Goal: Task Accomplishment & Management: Complete application form

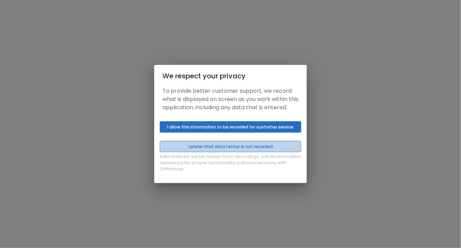
click at [211, 151] on button "I prefer that data I enter is not recorded" at bounding box center [231, 146] width 142 height 11
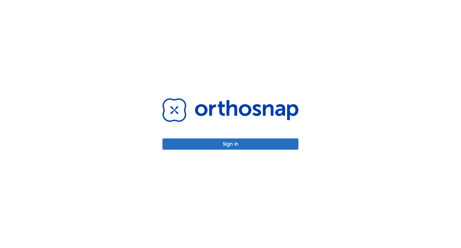
click at [210, 149] on button "Sign in" at bounding box center [230, 143] width 136 height 11
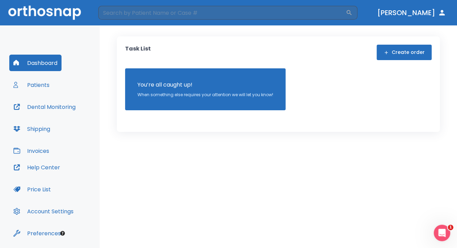
click at [417, 52] on button "Create order" at bounding box center [403, 52] width 55 height 15
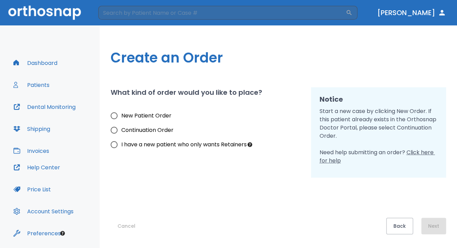
click at [112, 117] on input "New Patient Order" at bounding box center [114, 116] width 14 height 14
radio input "true"
click at [441, 225] on button "Next" at bounding box center [433, 226] width 25 height 16
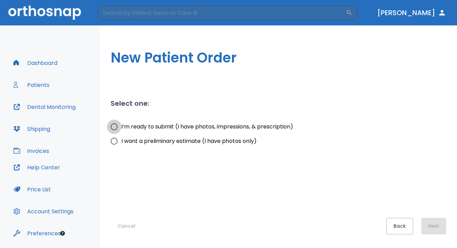
click at [113, 128] on input "I’m ready to submit (I have photos, impressions, & prescription)" at bounding box center [114, 127] width 14 height 14
radio input "true"
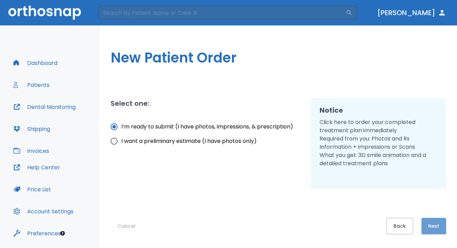
click at [438, 225] on button "Next" at bounding box center [433, 226] width 25 height 16
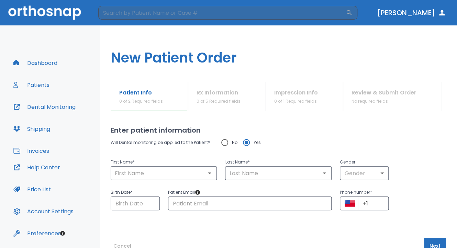
scroll to position [20, 0]
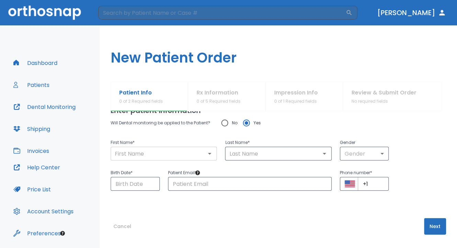
click at [182, 153] on input "text" at bounding box center [164, 154] width 102 height 10
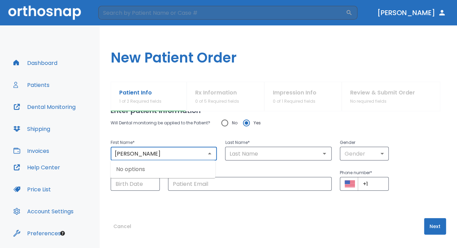
type input "[PERSON_NAME]"
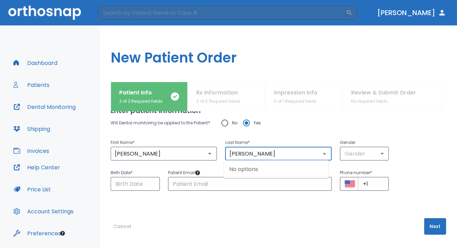
type input "[PERSON_NAME]"
click at [331, 131] on div "Gender Gender ​" at bounding box center [359, 145] width 57 height 30
click at [134, 181] on input "Choose date" at bounding box center [135, 184] width 49 height 14
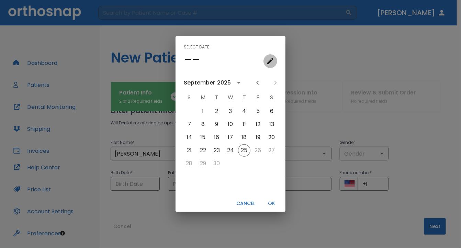
click at [272, 61] on icon "calendar view is open, go to text input view" at bounding box center [270, 61] width 8 height 8
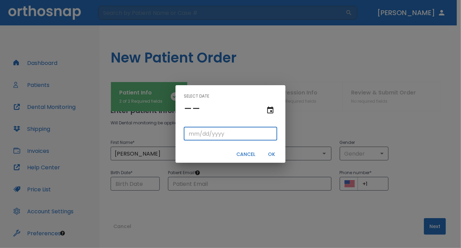
click at [195, 136] on input "tel" at bounding box center [230, 134] width 93 height 14
type input "10/11/"
type input "10/11/0001"
type input "10/11/1"
type input "10/11/0019"
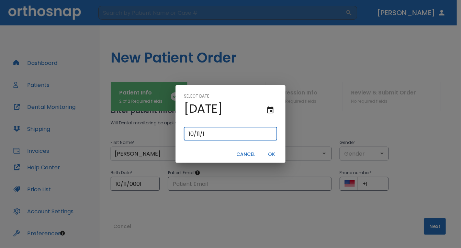
type input "[DATE]"
type input "10/11/0196"
type input "10/11/196"
type input "[DATE]"
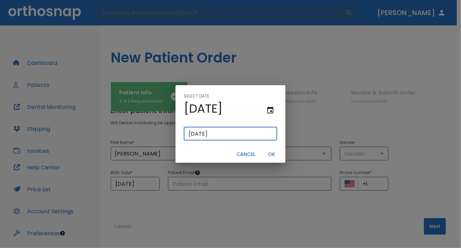
click at [275, 158] on button "OK" at bounding box center [272, 154] width 22 height 11
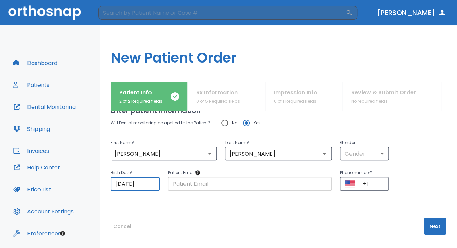
click at [202, 188] on input "text" at bounding box center [249, 184] width 163 height 14
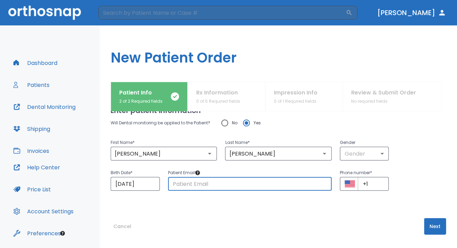
paste input "[PHONE_NUMBER]"
type input "[PHONE_NUMBER]"
drag, startPoint x: 215, startPoint y: 181, endPoint x: 98, endPoint y: 194, distance: 118.2
click at [98, 194] on div "Dashboard Patients Dental Monitoring Shipping Invoices Help Center Price List A…" at bounding box center [228, 136] width 457 height 223
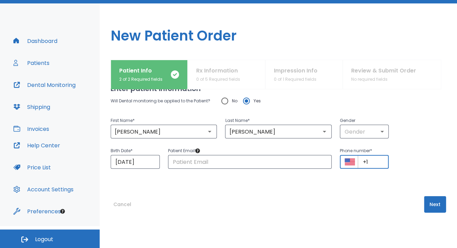
click at [368, 161] on input "+1" at bounding box center [373, 162] width 31 height 14
paste input "[PHONE_NUMBER]"
type input "[PHONE_NUMBER]"
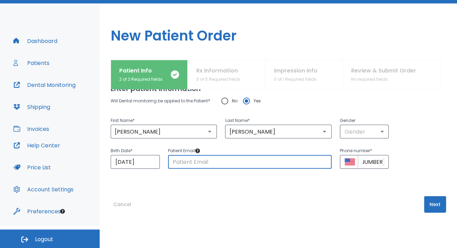
click at [261, 160] on input "text" at bounding box center [249, 162] width 163 height 14
paste input "[EMAIL_ADDRESS][DOMAIN_NAME]"
type input "[EMAIL_ADDRESS][DOMAIN_NAME]"
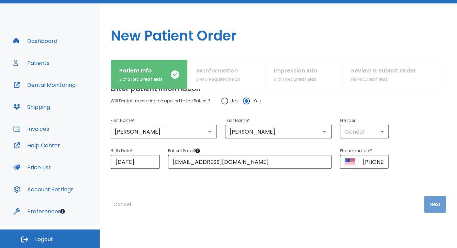
click at [438, 204] on button "Next" at bounding box center [435, 204] width 22 height 16
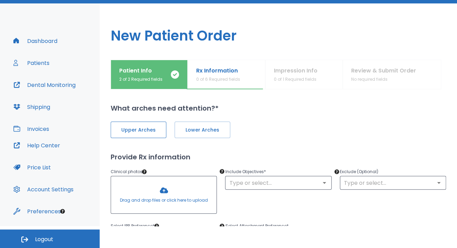
click at [134, 128] on span "Upper Arches" at bounding box center [138, 129] width 41 height 7
click at [198, 132] on span "Lower Arches" at bounding box center [201, 129] width 41 height 7
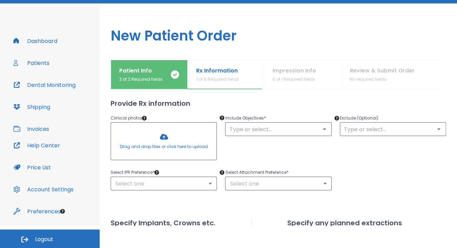
scroll to position [54, 0]
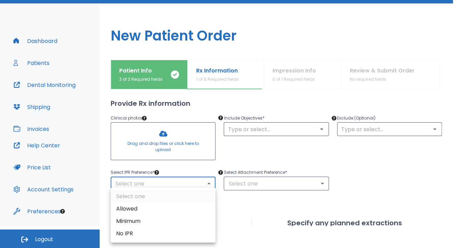
click at [166, 184] on body "​ [PERSON_NAME] Dashboard Patients Dental Monitoring Shipping Invoices Help Cen…" at bounding box center [228, 102] width 457 height 248
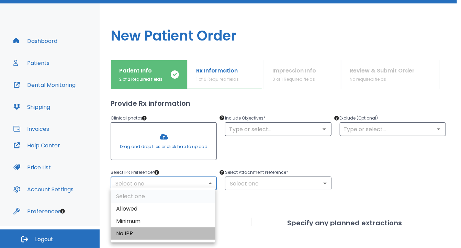
click at [135, 234] on li "No IPR" at bounding box center [163, 233] width 105 height 12
type input "0"
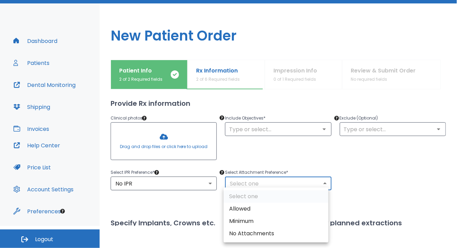
click at [271, 180] on body "​ [PERSON_NAME] Dashboard Patients Dental Monitoring Shipping Invoices Help Cen…" at bounding box center [230, 102] width 461 height 248
click at [253, 212] on li "Allowed" at bounding box center [276, 209] width 105 height 12
type input "1"
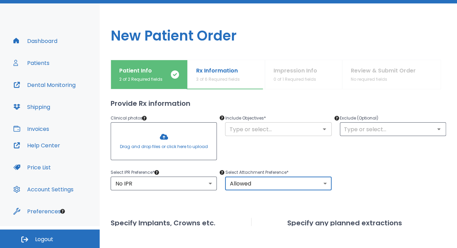
click at [236, 129] on input "text" at bounding box center [278, 129] width 102 height 10
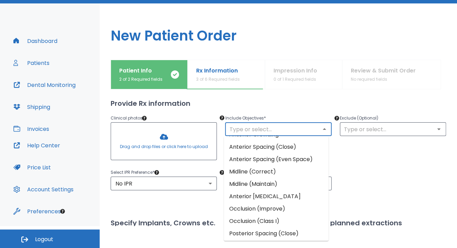
scroll to position [0, 0]
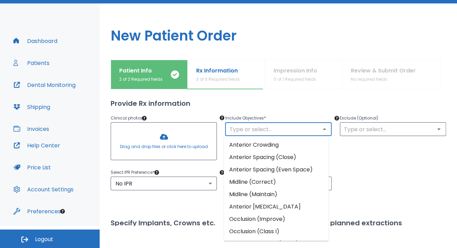
click at [265, 145] on li "Anterior Crowding" at bounding box center [276, 145] width 105 height 12
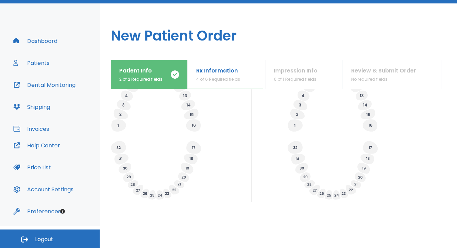
scroll to position [261, 0]
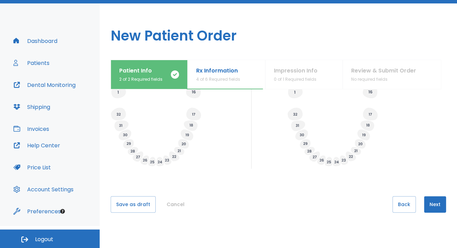
click at [429, 206] on button "Next" at bounding box center [435, 204] width 22 height 16
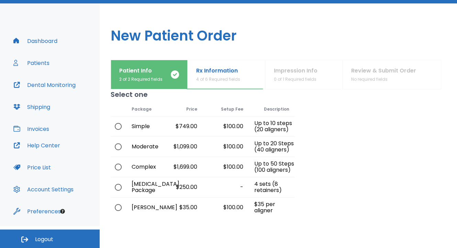
scroll to position [9, 0]
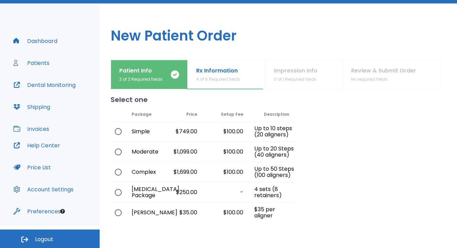
click at [251, 69] on div "Rx Information 4 of 6 Required fields" at bounding box center [226, 75] width 60 height 16
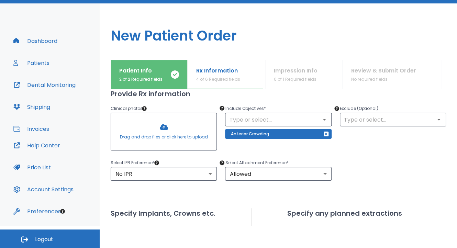
scroll to position [63, 0]
click at [354, 125] on div "​" at bounding box center [393, 120] width 106 height 14
click at [357, 117] on input "text" at bounding box center [393, 120] width 102 height 10
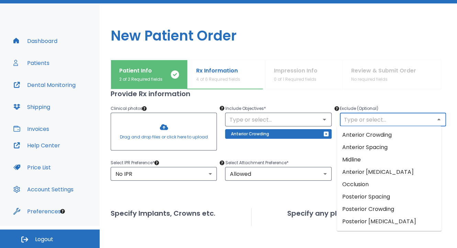
click at [362, 135] on li "Anterior Crowding" at bounding box center [389, 135] width 105 height 12
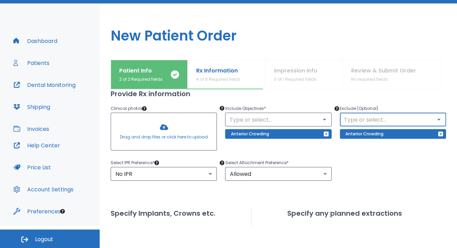
click at [435, 123] on icon "Open" at bounding box center [439, 119] width 8 height 8
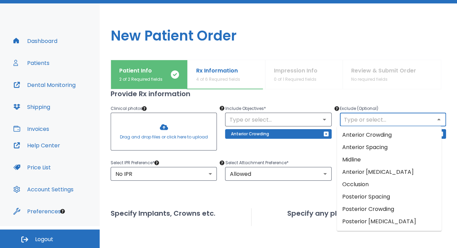
scroll to position [12, 0]
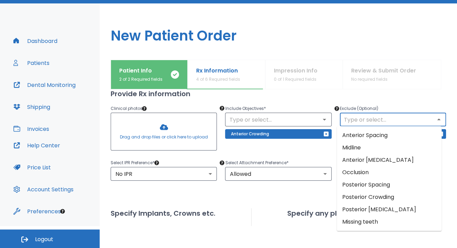
click at [317, 226] on html "​ [PERSON_NAME] Dashboard Patients Dental Monitoring Shipping Invoices Help Cen…" at bounding box center [228, 102] width 457 height 248
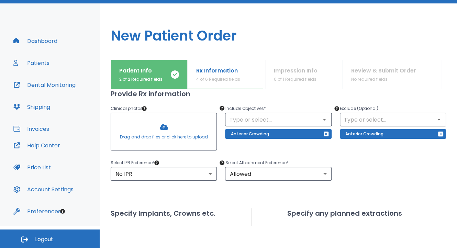
click at [438, 133] on icon "button" at bounding box center [440, 133] width 5 height 5
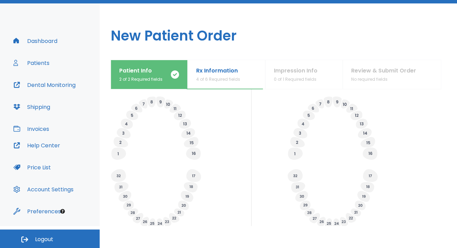
scroll to position [261, 0]
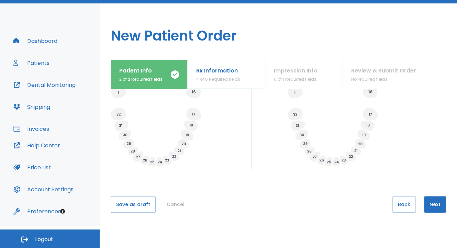
click at [431, 209] on button "Next" at bounding box center [435, 204] width 22 height 16
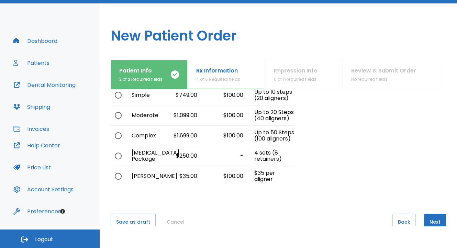
scroll to position [45, 0]
click at [430, 224] on button "Next" at bounding box center [435, 221] width 22 height 16
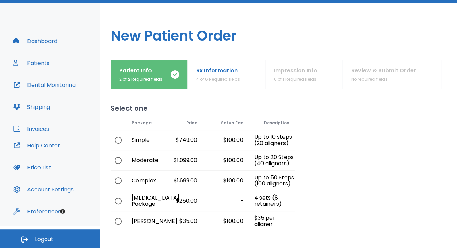
scroll to position [62, 0]
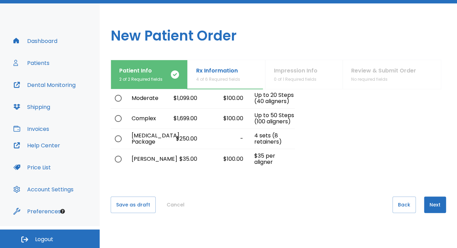
click at [428, 205] on button "Next" at bounding box center [435, 204] width 22 height 16
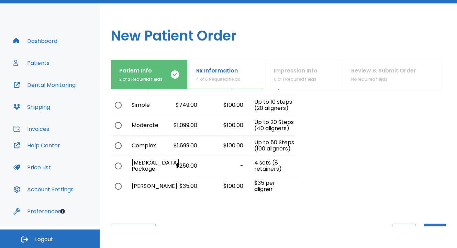
scroll to position [26, 0]
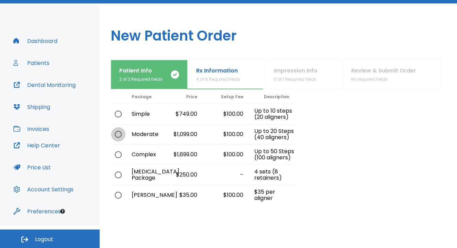
click at [119, 129] on input "radio" at bounding box center [118, 134] width 14 height 14
radio input "true"
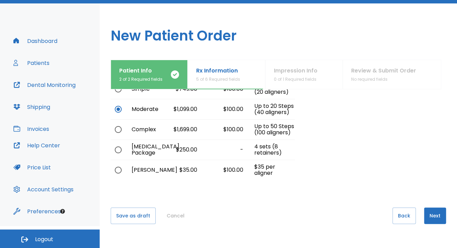
scroll to position [54, 0]
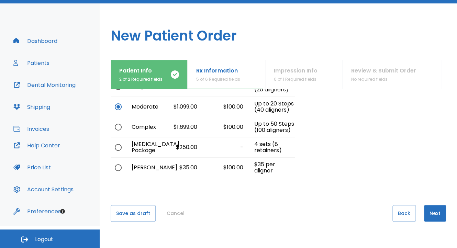
click at [433, 214] on button "Next" at bounding box center [435, 213] width 22 height 16
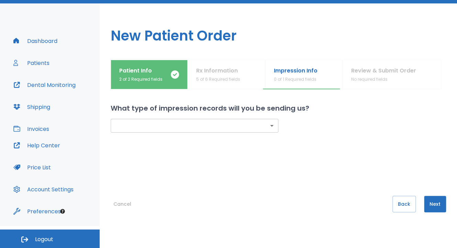
scroll to position [0, 0]
click at [200, 125] on body "​ [PERSON_NAME] Dashboard Patients Dental Monitoring Shipping Invoices Help Cen…" at bounding box center [228, 102] width 457 height 248
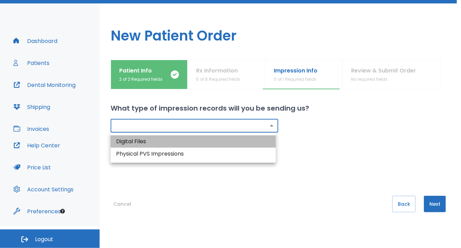
click at [190, 141] on li "Digital Files" at bounding box center [193, 141] width 165 height 12
type input "digital"
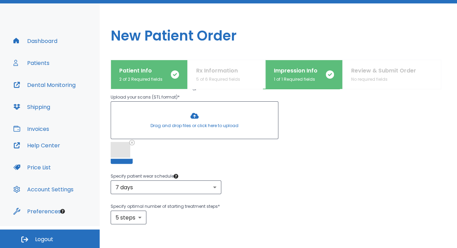
scroll to position [110, 0]
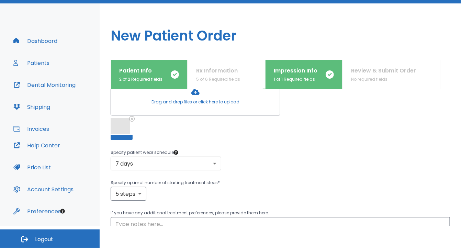
click at [198, 166] on body "​ [PERSON_NAME] Dashboard Patients Dental Monitoring Shipping Invoices Help Cen…" at bounding box center [230, 102] width 461 height 248
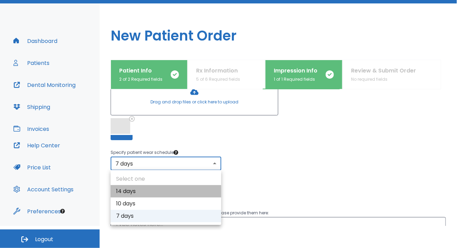
click at [159, 194] on li "14 days" at bounding box center [166, 191] width 111 height 12
type input "1"
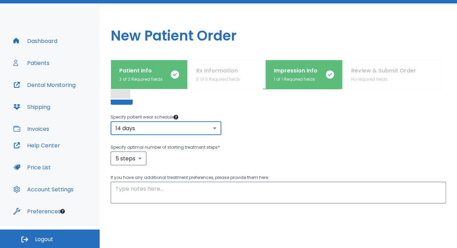
scroll to position [145, 0]
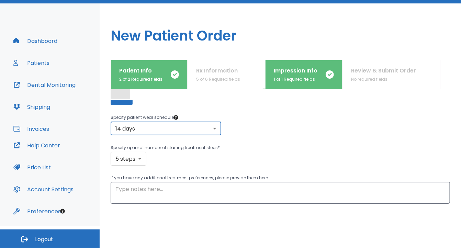
click at [133, 164] on body "​ [PERSON_NAME] Dashboard Patients Dental Monitoring Shipping Invoices Help Cen…" at bounding box center [230, 102] width 461 height 248
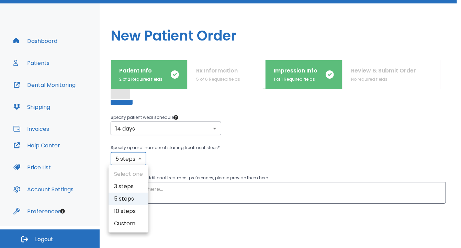
click at [136, 202] on li "5 steps" at bounding box center [129, 199] width 40 height 12
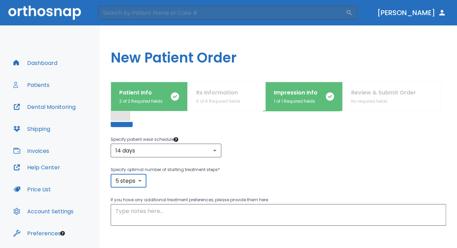
scroll to position [180, 0]
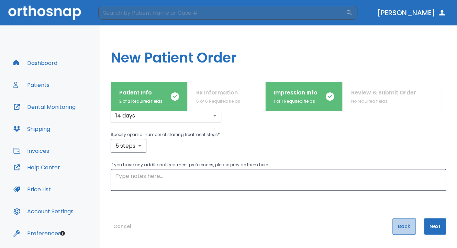
click at [401, 226] on button "Back" at bounding box center [403, 226] width 23 height 16
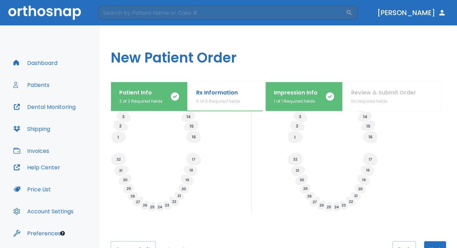
scroll to position [261, 0]
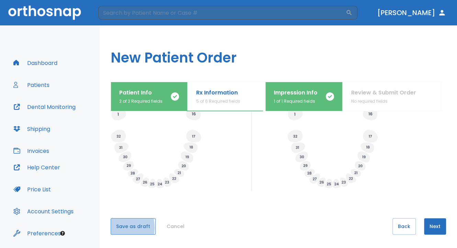
click at [115, 227] on button "Save as draft" at bounding box center [133, 226] width 45 height 16
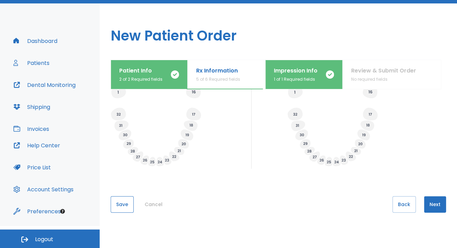
click at [124, 210] on button "Save" at bounding box center [122, 204] width 23 height 16
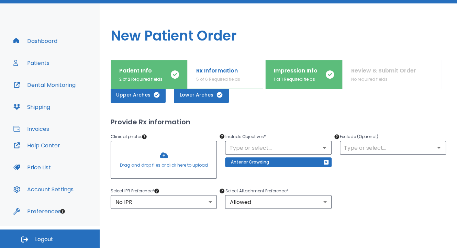
scroll to position [36, 0]
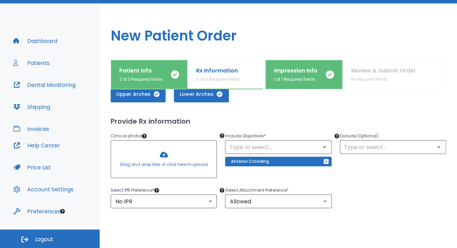
click at [164, 158] on div at bounding box center [163, 158] width 105 height 37
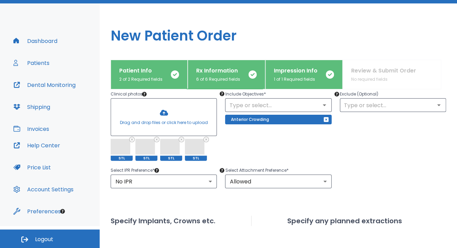
scroll to position [78, 0]
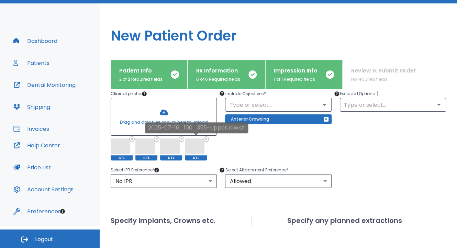
click at [207, 140] on icon at bounding box center [206, 139] width 4 height 4
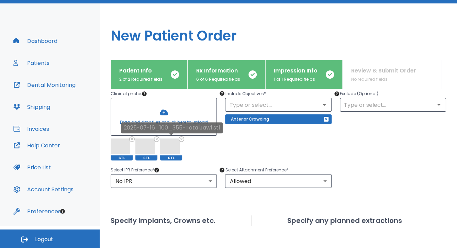
click at [180, 139] on icon at bounding box center [181, 139] width 4 height 4
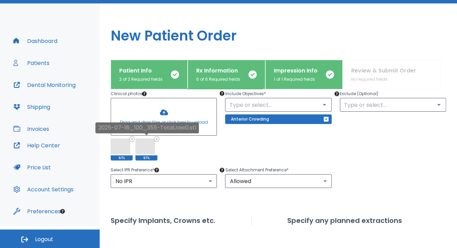
click at [158, 138] on div "2025-07-16_100_355-TotalJaw0.stl" at bounding box center [146, 130] width 103 height 16
click at [132, 138] on icon at bounding box center [131, 138] width 5 height 5
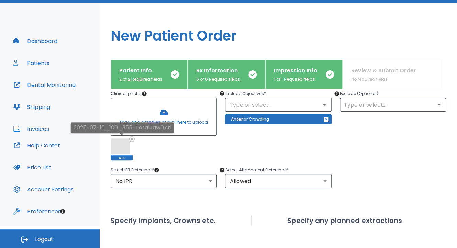
click at [133, 140] on icon at bounding box center [131, 139] width 4 height 4
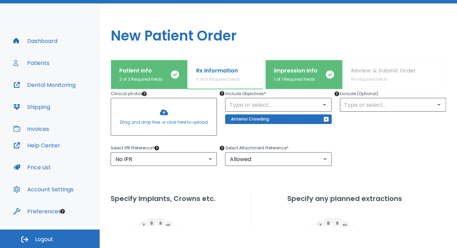
click at [161, 113] on div at bounding box center [163, 116] width 105 height 37
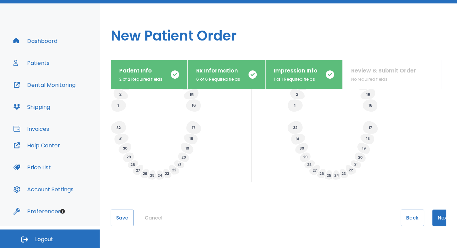
scroll to position [288, 0]
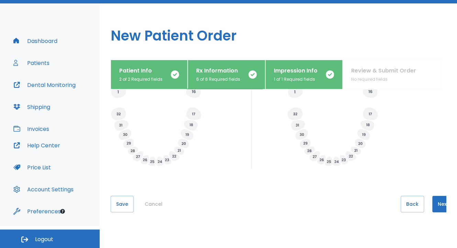
click at [438, 201] on button "Next" at bounding box center [443, 204] width 22 height 16
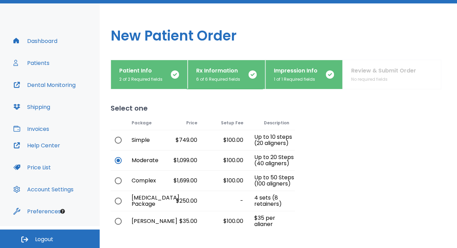
scroll to position [62, 0]
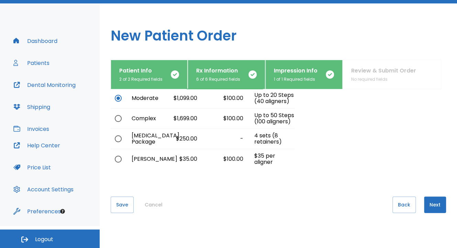
click at [431, 206] on button "Next" at bounding box center [435, 204] width 22 height 16
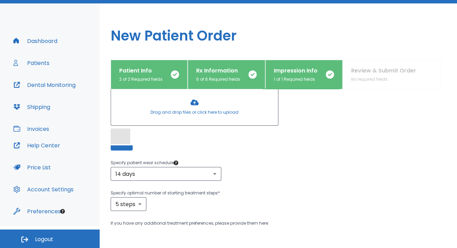
scroll to position [180, 0]
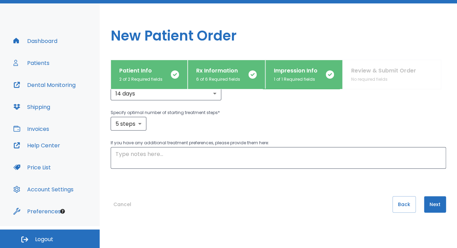
click at [433, 202] on button "Next" at bounding box center [435, 204] width 22 height 16
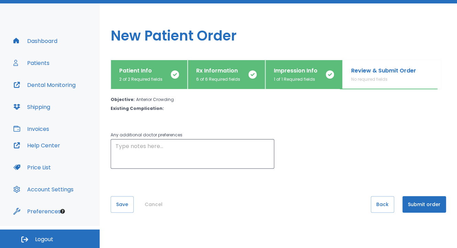
scroll to position [22, 0]
click at [427, 206] on button "Submit order" at bounding box center [424, 204] width 44 height 16
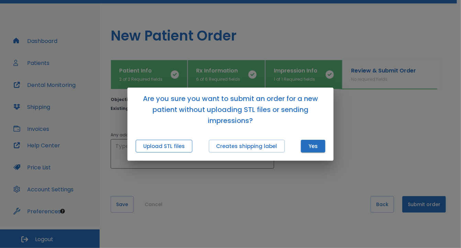
click at [156, 146] on button "Upload STL files" at bounding box center [164, 146] width 57 height 13
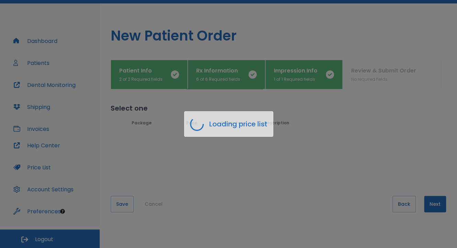
scroll to position [0, 0]
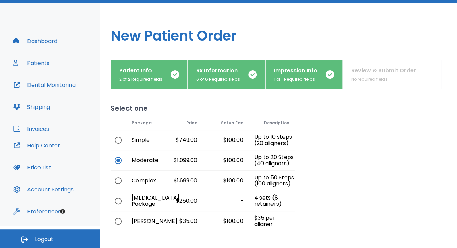
click at [296, 73] on p "Impression Info" at bounding box center [296, 71] width 44 height 8
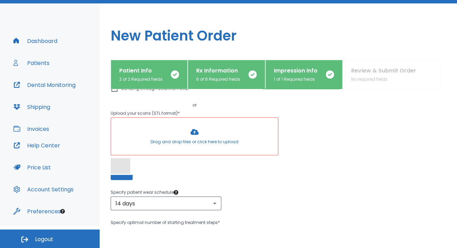
scroll to position [72, 0]
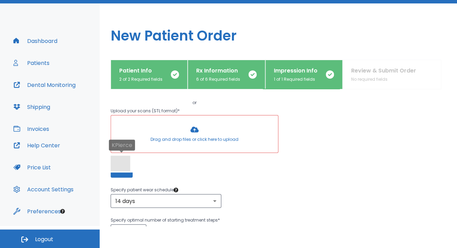
click at [121, 166] on span at bounding box center [121, 164] width 20 height 16
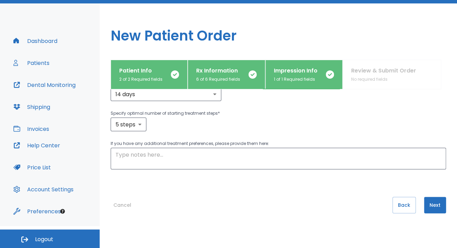
scroll to position [180, 0]
click at [433, 205] on button "Next" at bounding box center [435, 204] width 22 height 16
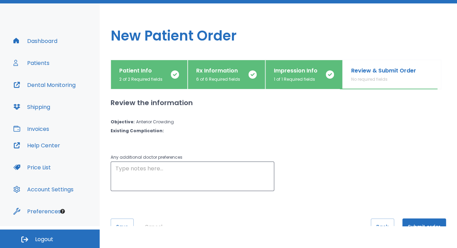
scroll to position [22, 0]
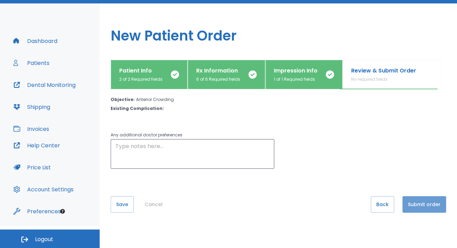
click at [413, 206] on button "Submit order" at bounding box center [424, 204] width 44 height 16
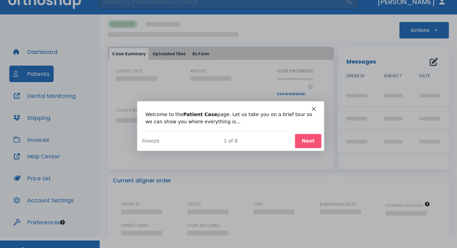
scroll to position [13, 0]
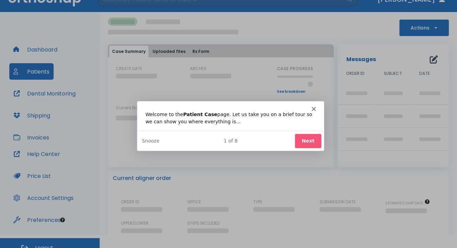
click at [314, 109] on polygon "Close" at bounding box center [313, 108] width 4 height 4
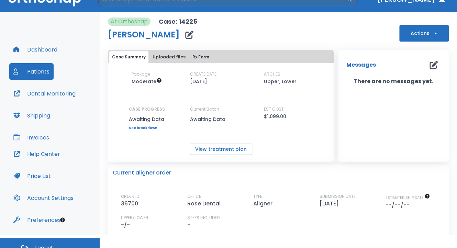
click at [173, 56] on button "Uploaded files" at bounding box center [169, 57] width 38 height 12
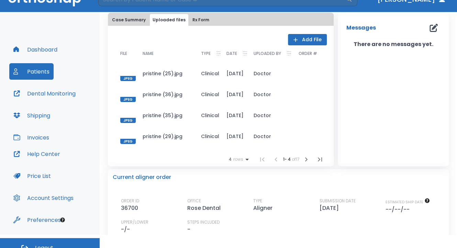
scroll to position [37, 0]
click at [306, 159] on icon "button" at bounding box center [306, 160] width 8 height 8
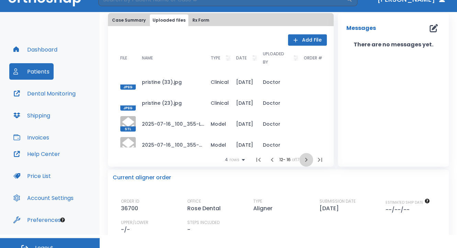
click at [306, 159] on icon "button" at bounding box center [306, 160] width 8 height 8
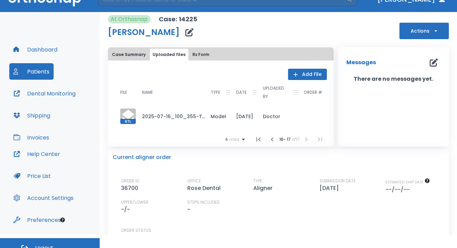
scroll to position [0, 0]
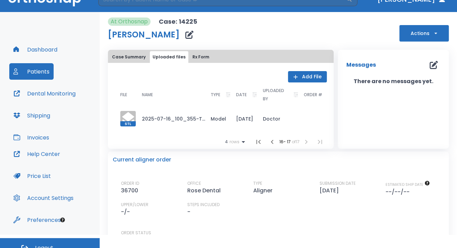
click at [268, 143] on icon "button" at bounding box center [272, 142] width 8 height 8
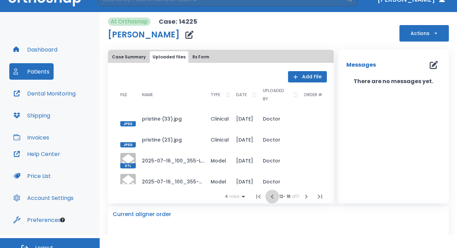
click at [269, 195] on icon "button" at bounding box center [272, 196] width 8 height 8
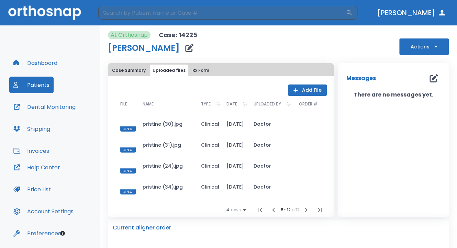
click at [27, 85] on button "Patients" at bounding box center [31, 85] width 44 height 16
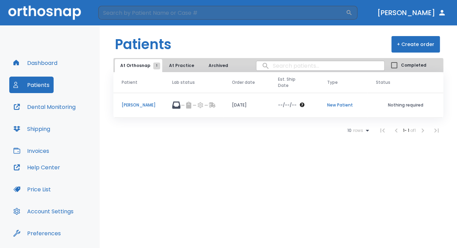
click at [437, 43] on button "+ Create order" at bounding box center [415, 44] width 48 height 16
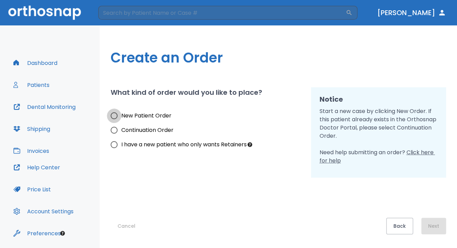
click at [116, 115] on input "New Patient Order" at bounding box center [114, 116] width 14 height 14
radio input "true"
click at [433, 230] on button "Next" at bounding box center [433, 226] width 25 height 16
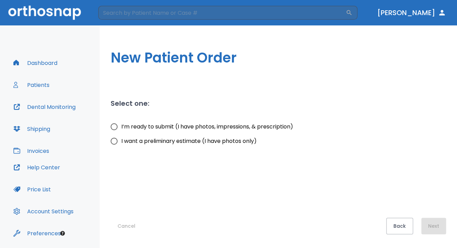
click at [115, 128] on input "I’m ready to submit (I have photos, impressions, & prescription)" at bounding box center [114, 127] width 14 height 14
radio input "true"
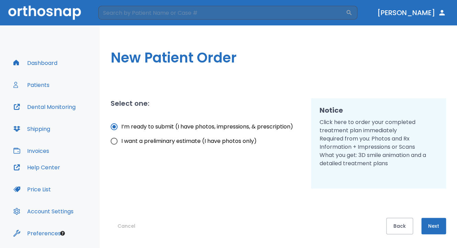
click at [440, 223] on button "Next" at bounding box center [433, 226] width 25 height 16
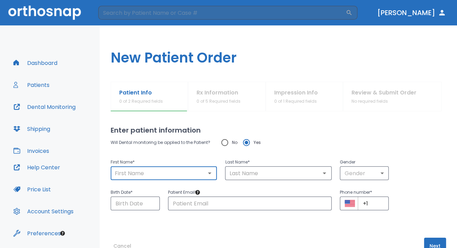
click at [176, 171] on input "text" at bounding box center [164, 173] width 102 height 10
type input "Mordecai"
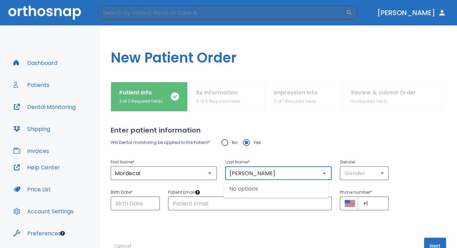
type input "[PERSON_NAME]"
click at [128, 205] on input "Choose date" at bounding box center [135, 203] width 49 height 14
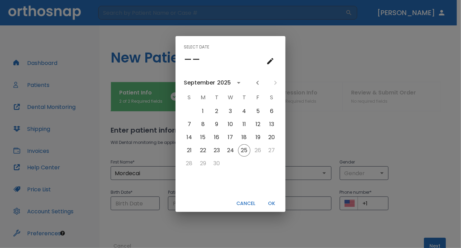
click at [273, 62] on icon "calendar view is open, go to text input view" at bounding box center [270, 61] width 8 height 8
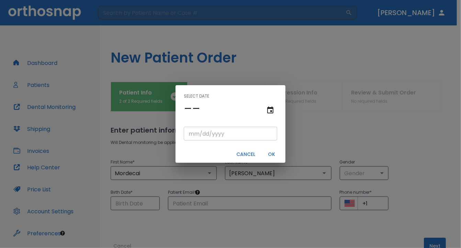
click at [192, 136] on input "tel" at bounding box center [230, 134] width 93 height 14
type input "11/28/"
type input "11/28/0001"
type input "11/28/1"
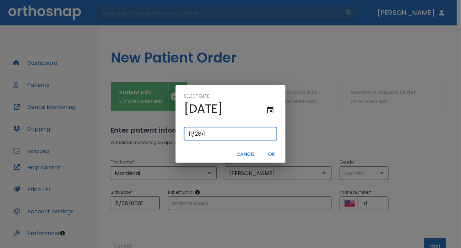
type input "11/28/0019"
type input "[DATE]"
type input "11/28/0199"
type input "11/28/199"
type input "[DATE]"
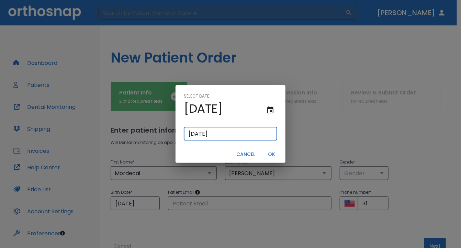
type input "[DATE]"
click at [271, 154] on button "OK" at bounding box center [272, 154] width 22 height 11
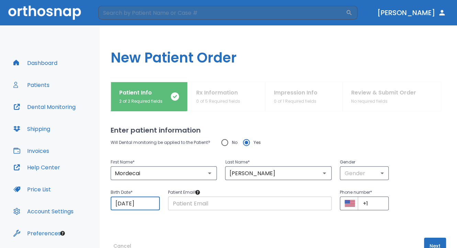
click at [184, 203] on input "text" at bounding box center [249, 203] width 163 height 14
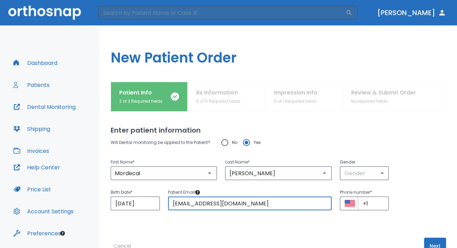
type input "[EMAIL_ADDRESS][DOMAIN_NAME]"
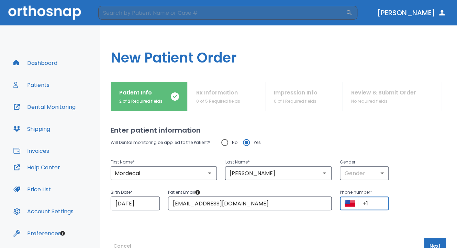
click at [371, 202] on input "+1" at bounding box center [373, 203] width 31 height 14
paste input "[PHONE_NUMBER]"
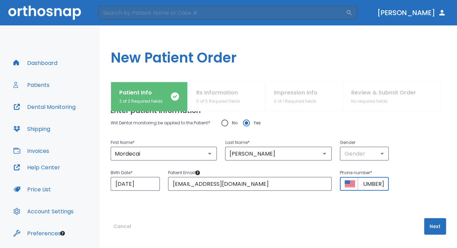
type input "[PHONE_NUMBER]"
click at [436, 223] on button "Next" at bounding box center [435, 226] width 22 height 16
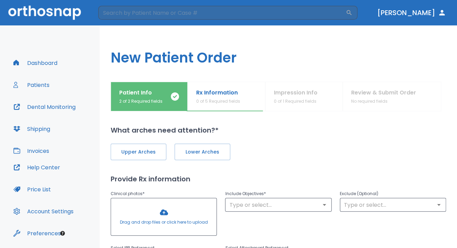
scroll to position [0, 0]
click at [146, 149] on span "Upper Arches" at bounding box center [138, 151] width 41 height 7
click at [196, 151] on span "Lower Arches" at bounding box center [201, 151] width 41 height 7
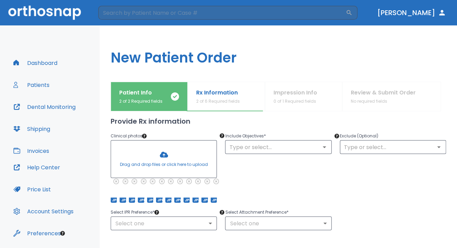
scroll to position [59, 0]
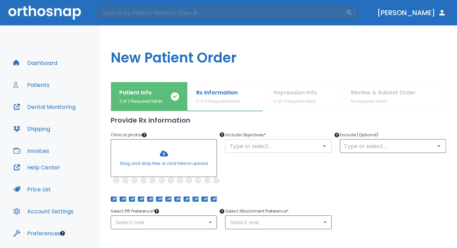
click at [283, 143] on input "text" at bounding box center [278, 146] width 102 height 10
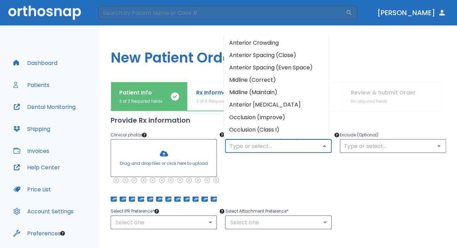
click at [273, 81] on li "Midline (Correct)" at bounding box center [276, 80] width 105 height 12
click at [260, 147] on input "text" at bounding box center [278, 146] width 102 height 10
click at [266, 120] on li "Occlusion (Improve)" at bounding box center [276, 117] width 105 height 12
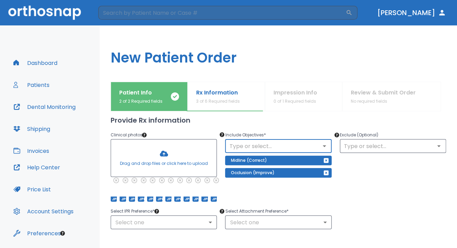
click at [262, 143] on input "text" at bounding box center [278, 146] width 102 height 10
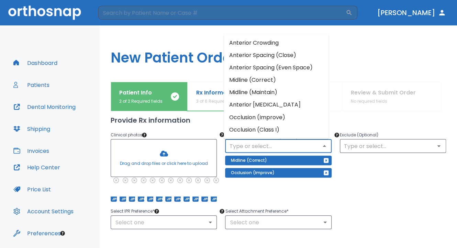
click at [271, 43] on li "Anterior Crowding" at bounding box center [276, 43] width 105 height 12
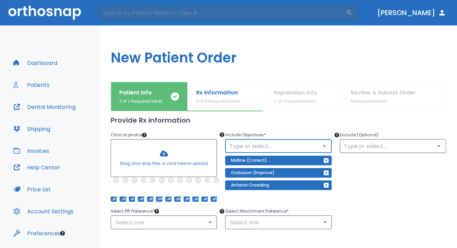
scroll to position [118, 0]
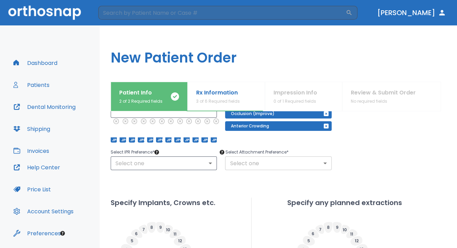
click at [308, 165] on body "​ [PERSON_NAME] Dashboard Patients Dental Monitoring Shipping Invoices Help Cen…" at bounding box center [228, 124] width 457 height 248
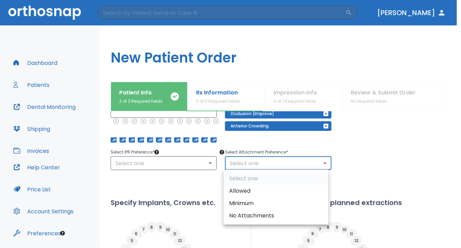
click at [271, 191] on li "Allowed" at bounding box center [276, 191] width 105 height 12
type input "1"
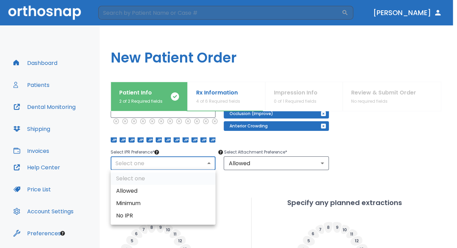
click at [154, 163] on body "​ [PERSON_NAME] Dashboard Patients Dental Monitoring Shipping Invoices Help Cen…" at bounding box center [228, 124] width 457 height 248
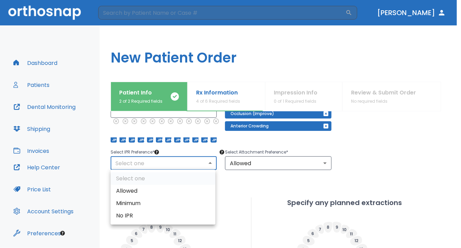
click at [143, 216] on li "No IPR" at bounding box center [163, 216] width 105 height 12
type input "0"
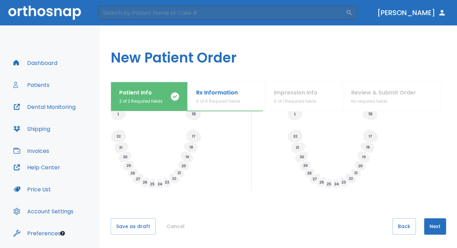
scroll to position [22, 0]
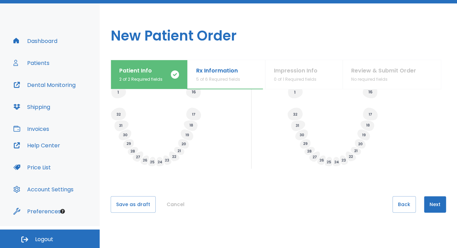
click at [437, 205] on button "Next" at bounding box center [435, 204] width 22 height 16
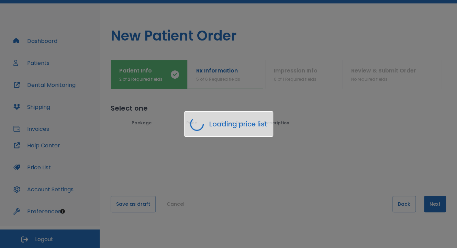
scroll to position [0, 0]
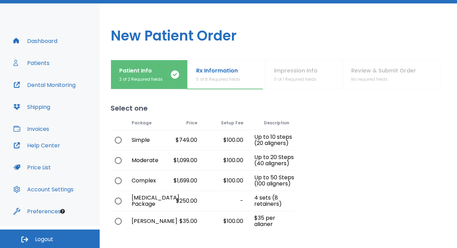
click at [118, 163] on input "radio" at bounding box center [118, 160] width 14 height 14
radio input "true"
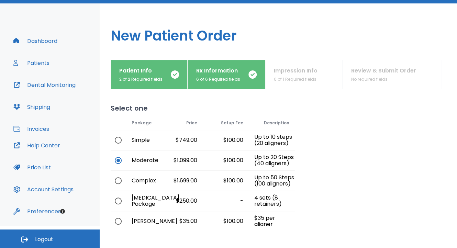
scroll to position [62, 0]
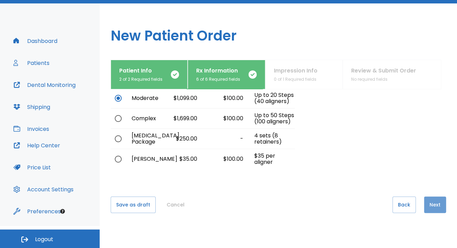
click at [432, 206] on button "Next" at bounding box center [435, 204] width 22 height 16
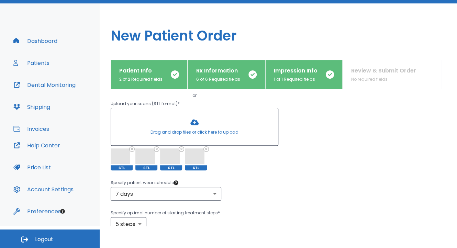
scroll to position [81, 0]
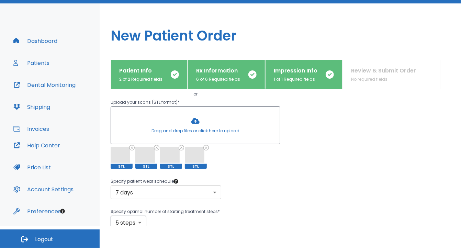
click at [163, 192] on body "​ [PERSON_NAME] Dashboard Patients Dental Monitoring Shipping Invoices Help Cen…" at bounding box center [230, 102] width 461 height 248
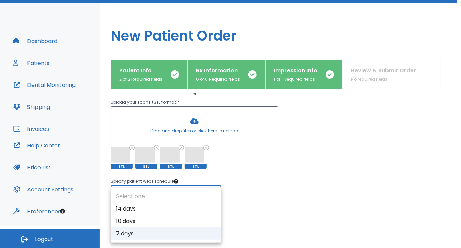
click at [150, 211] on li "14 days" at bounding box center [166, 209] width 111 height 12
type input "1"
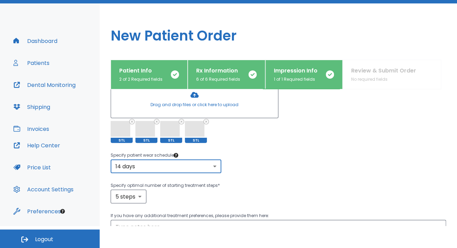
scroll to position [180, 0]
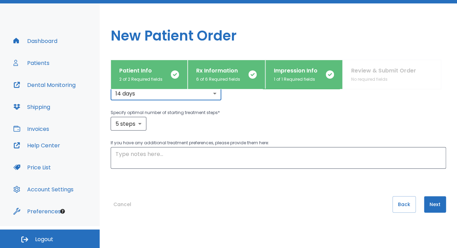
click at [433, 204] on button "Next" at bounding box center [435, 204] width 22 height 16
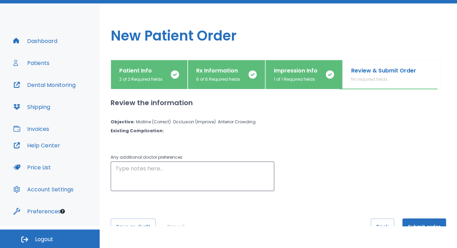
scroll to position [22, 0]
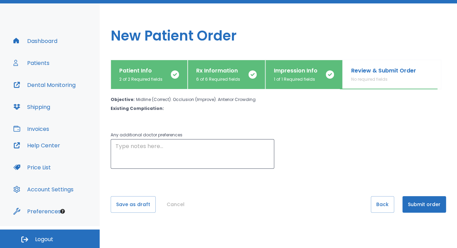
click at [420, 204] on button "Submit order" at bounding box center [424, 204] width 44 height 16
